Goal: Find contact information: Find contact information

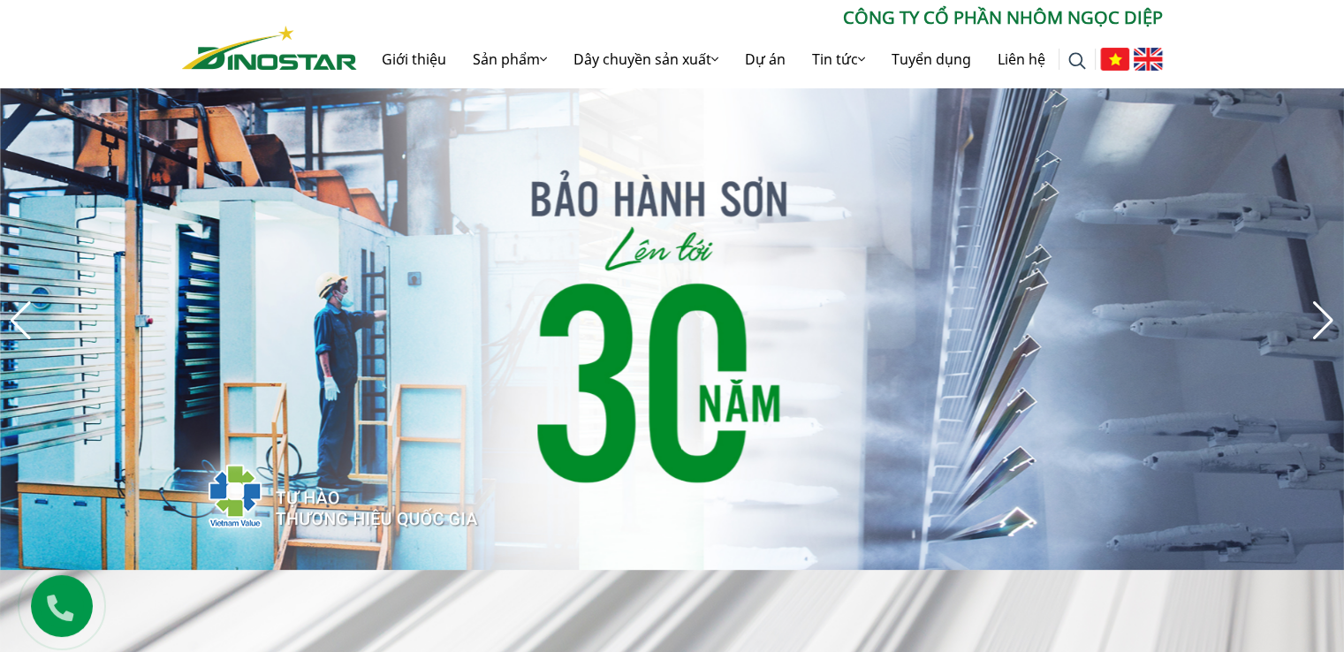
click at [708, 206] on img "5 / 8" at bounding box center [672, 320] width 1344 height 499
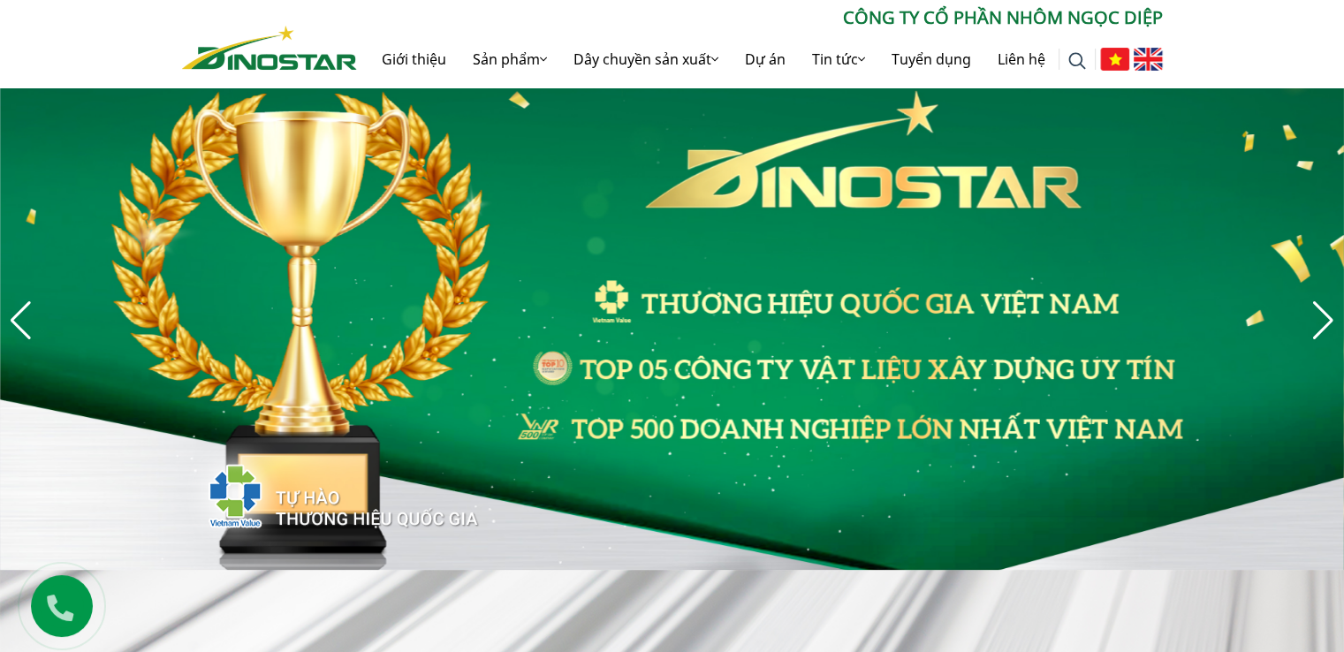
click at [889, 278] on div at bounding box center [672, 320] width 1344 height 499
click at [422, 61] on link "Giới thiệu" at bounding box center [413, 59] width 91 height 57
click at [416, 51] on link "Giới thiệu" at bounding box center [413, 59] width 91 height 57
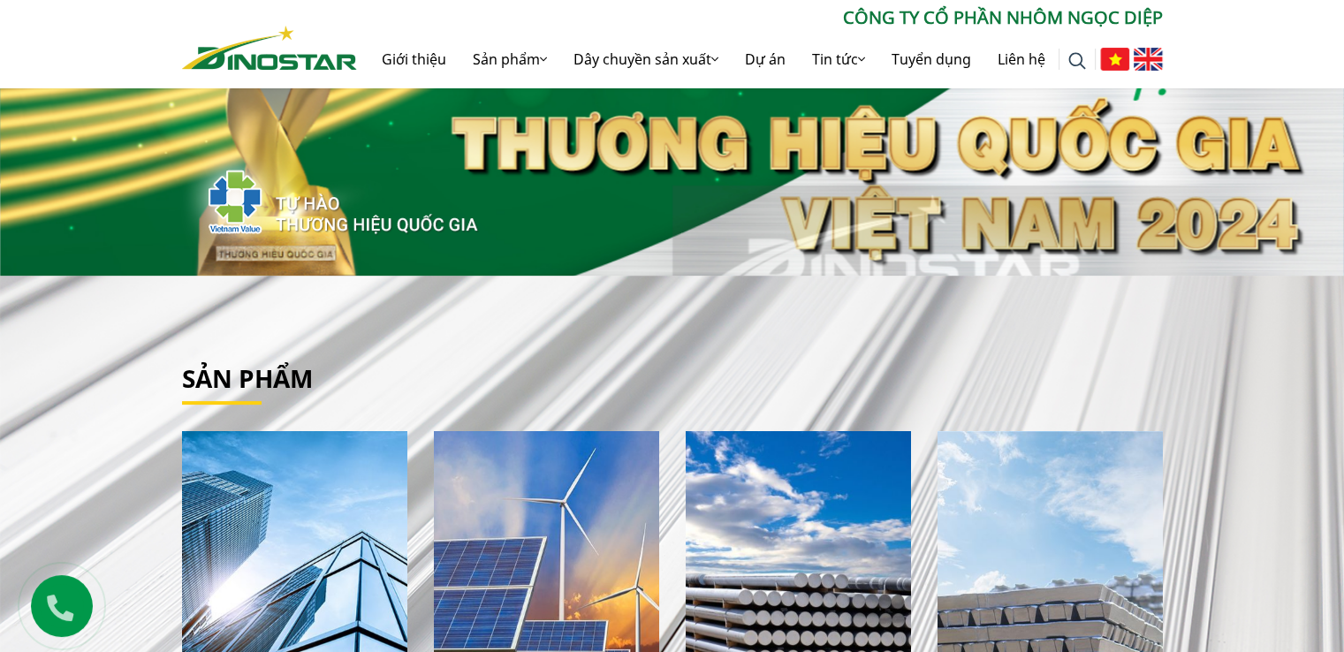
scroll to position [442, 0]
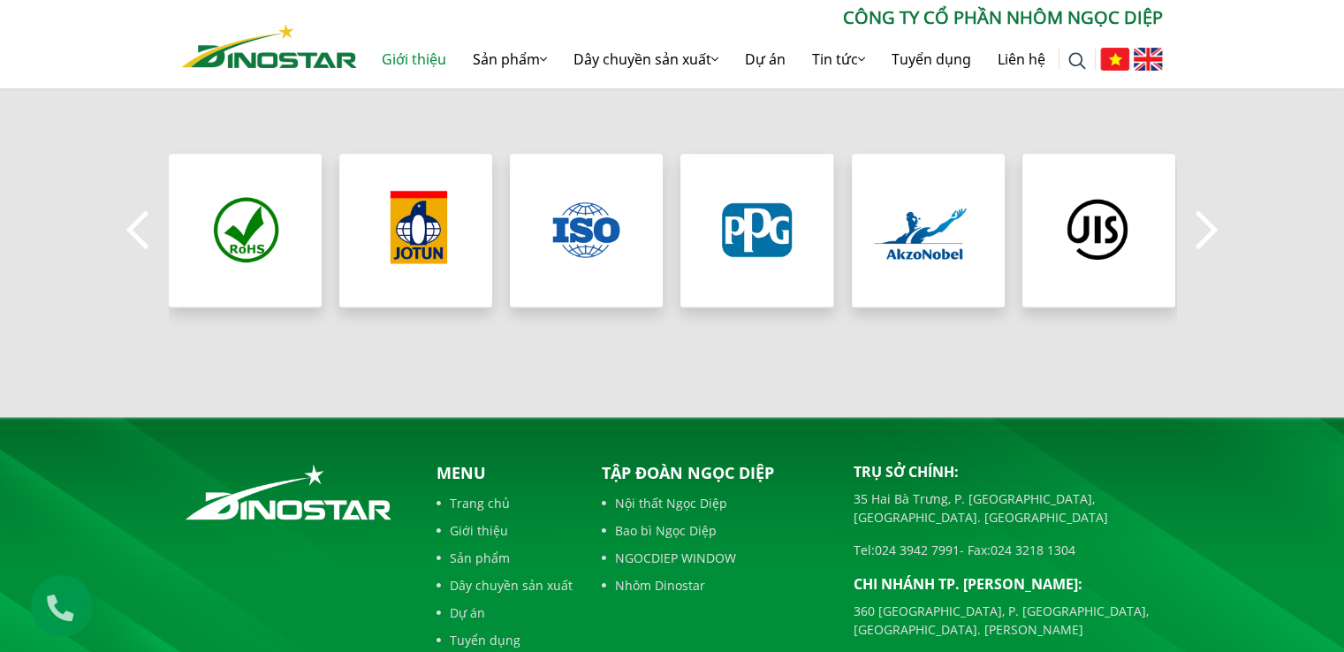
scroll to position [1828, 0]
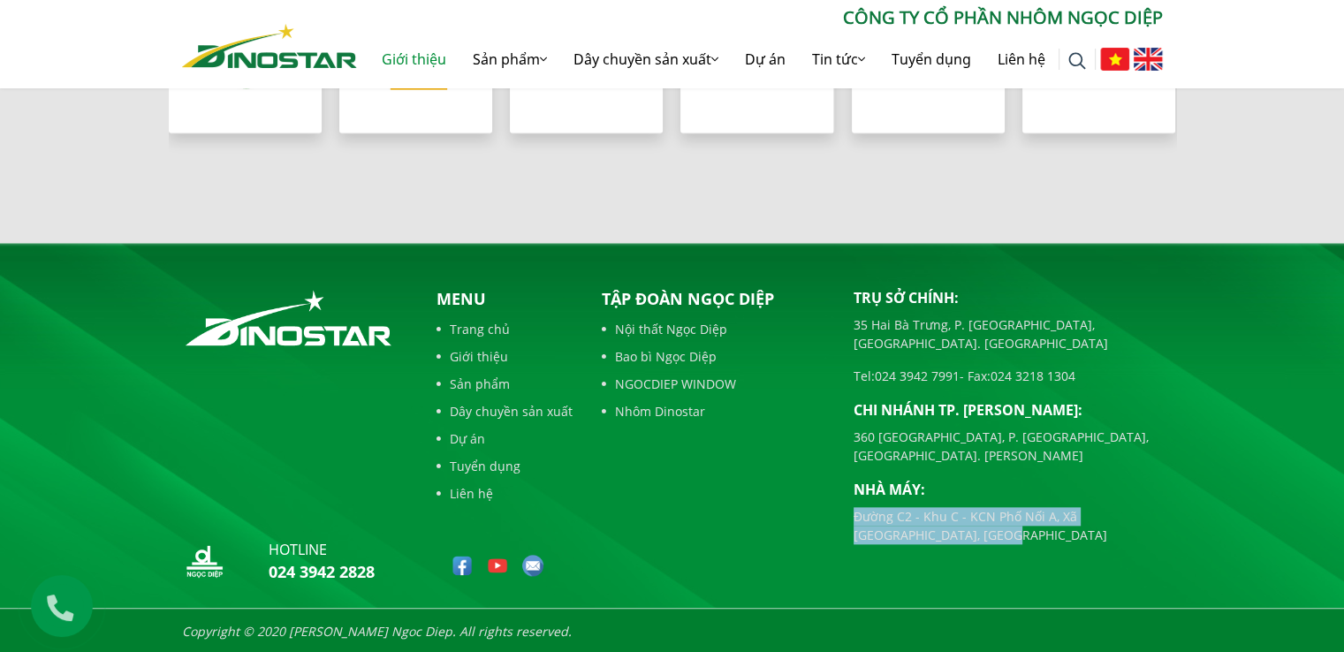
drag, startPoint x: 852, startPoint y: 486, endPoint x: 1061, endPoint y: 520, distance: 212.2
click at [1064, 522] on div "Trụ sở chính: [STREET_ADDRESS] [GEOGRAPHIC_DATA], [GEOGRAPHIC_DATA]. [GEOGRAPHI…" at bounding box center [1008, 439] width 336 height 304
copy p "Đường C2 - Khu C - KCN Phố Nối A, Xã [GEOGRAPHIC_DATA], [GEOGRAPHIC_DATA]"
drag, startPoint x: 852, startPoint y: 496, endPoint x: 785, endPoint y: 519, distance: 70.1
click at [802, 513] on div "Tập đoàn Ngọc Diệp Nội thất Ngọc Diệp Bao bì Ngọc Diệp NGOCDIEP WINDOW Nhôm Din…" at bounding box center [714, 439] width 252 height 304
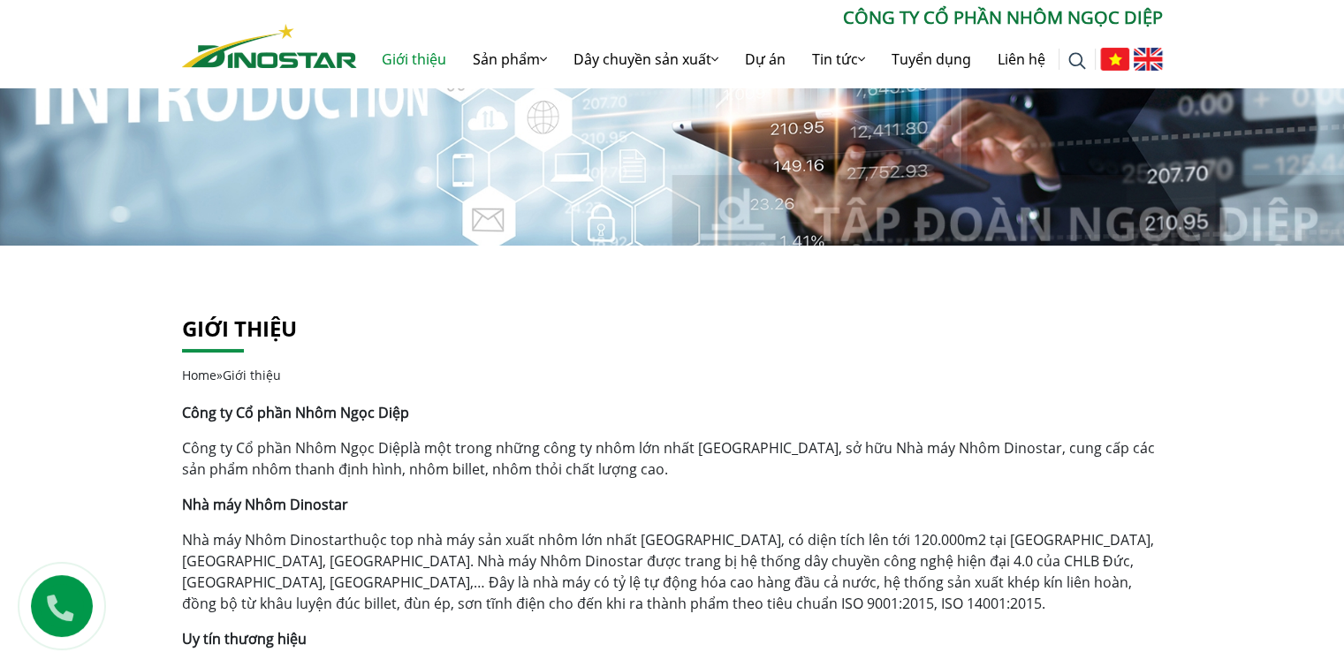
scroll to position [0, 0]
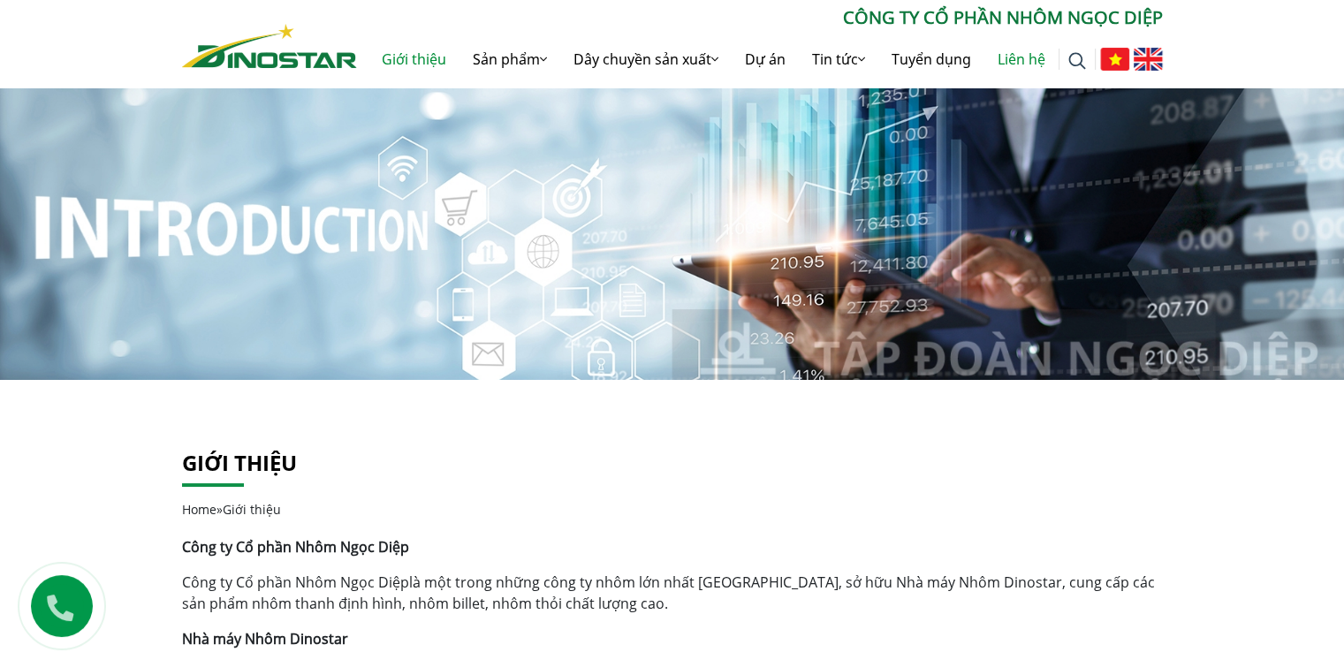
click at [1032, 53] on link "Liên hệ" at bounding box center [1021, 59] width 74 height 57
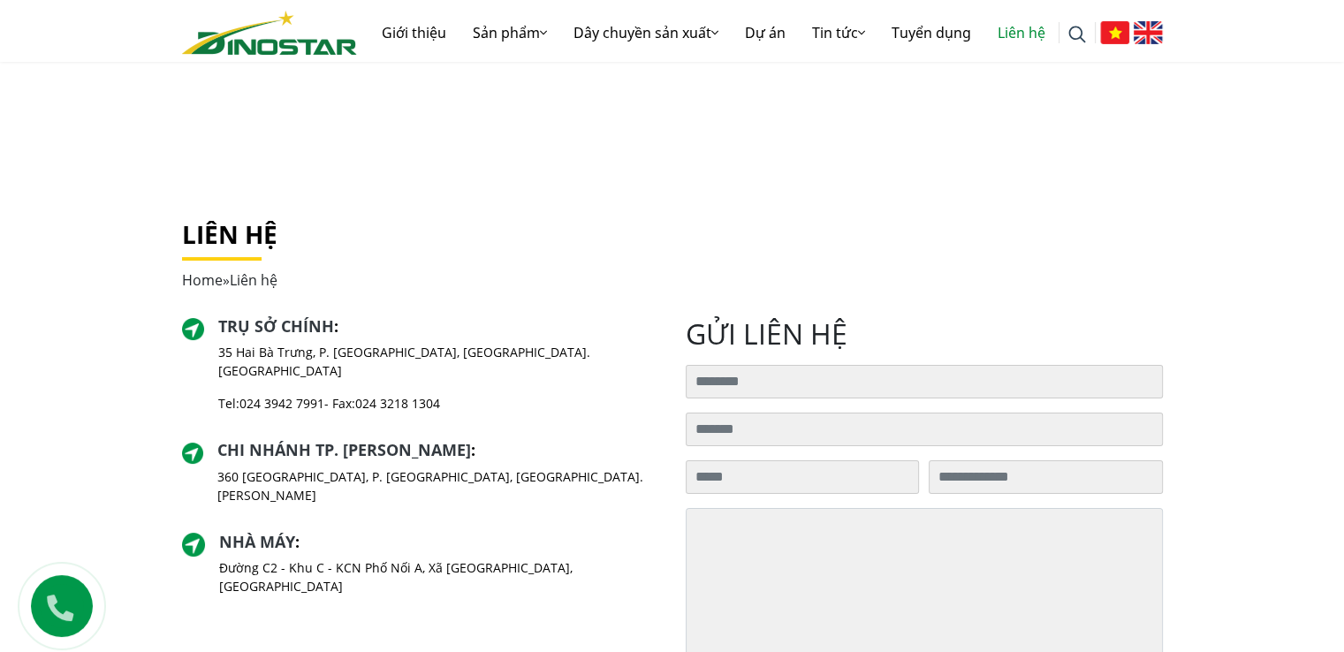
scroll to position [265, 0]
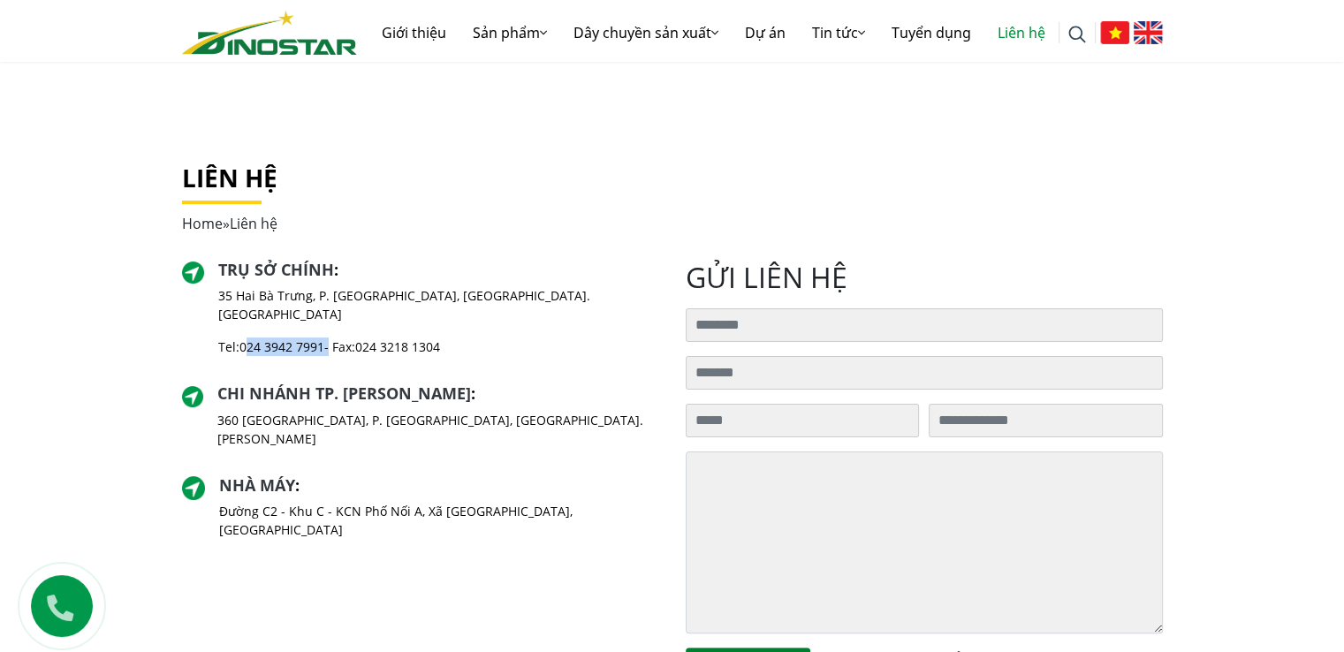
drag, startPoint x: 332, startPoint y: 330, endPoint x: 246, endPoint y: 332, distance: 86.6
click at [246, 337] on p "Tel: 024 3942 7991 - Fax: 024 3218 1304" at bounding box center [438, 346] width 440 height 19
copy p "024 3942 7991"
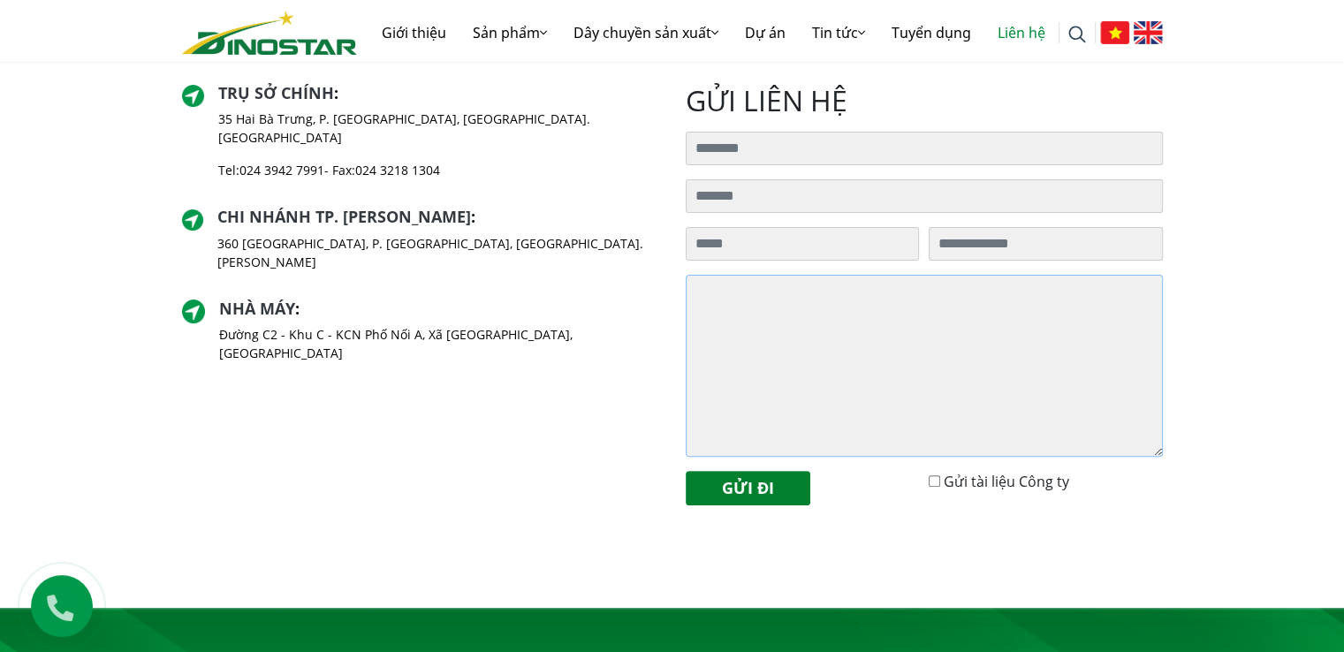
click at [837, 339] on textarea at bounding box center [924, 366] width 477 height 182
